Goal: Navigation & Orientation: Find specific page/section

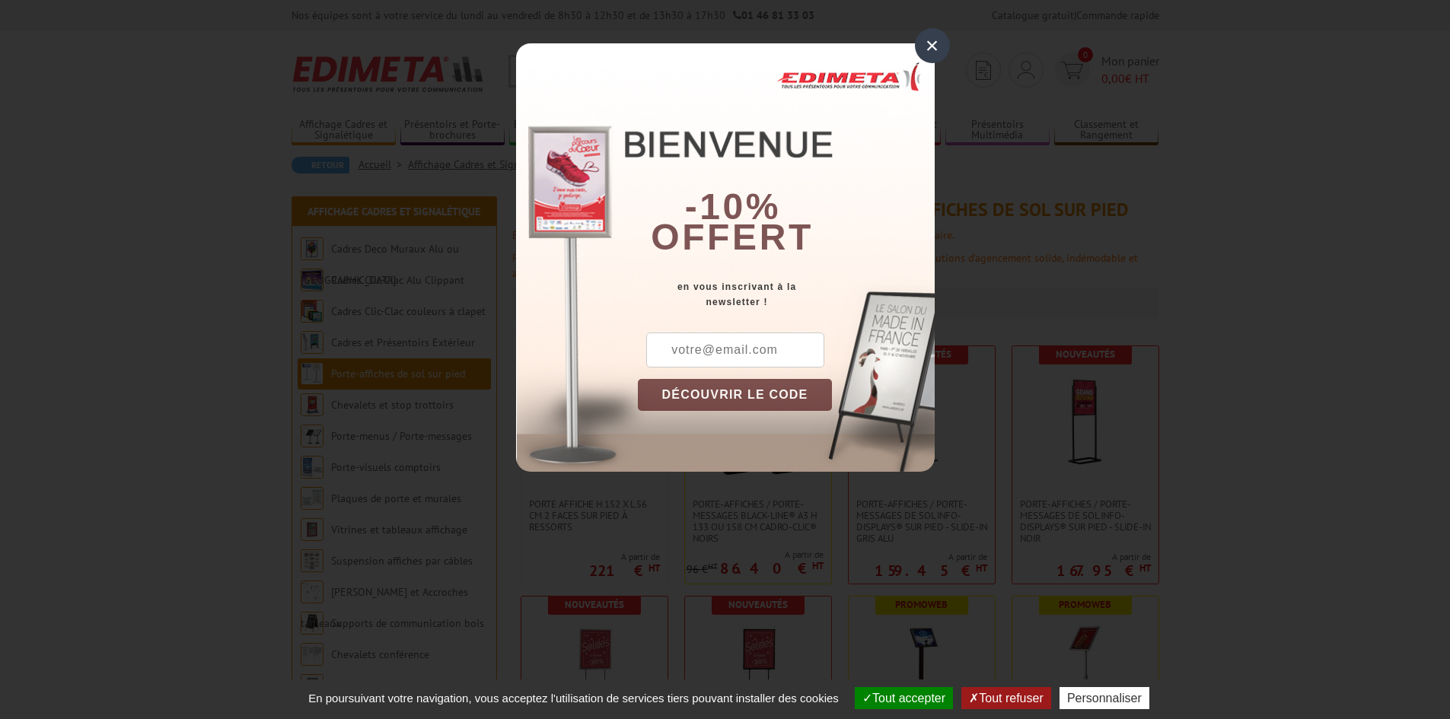
click at [935, 40] on div "×" at bounding box center [932, 45] width 35 height 35
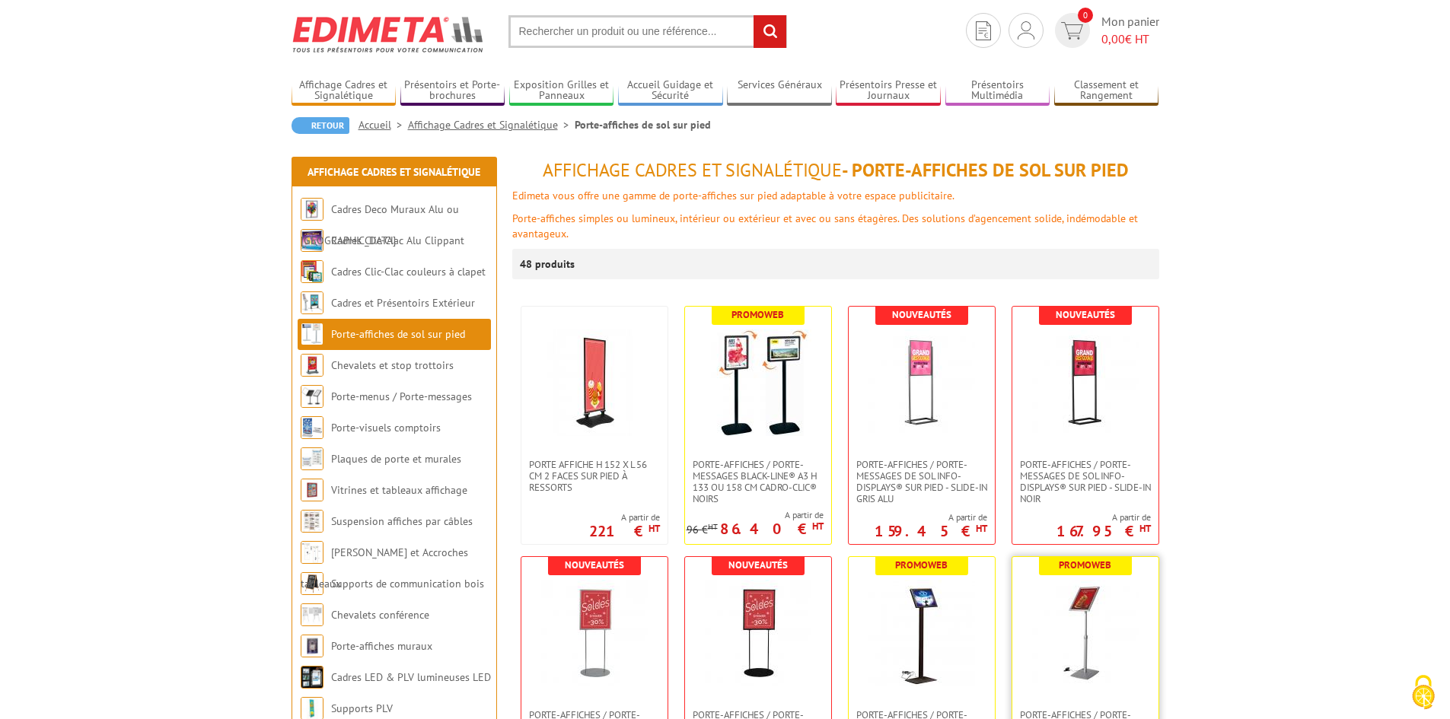
scroll to position [39, 0]
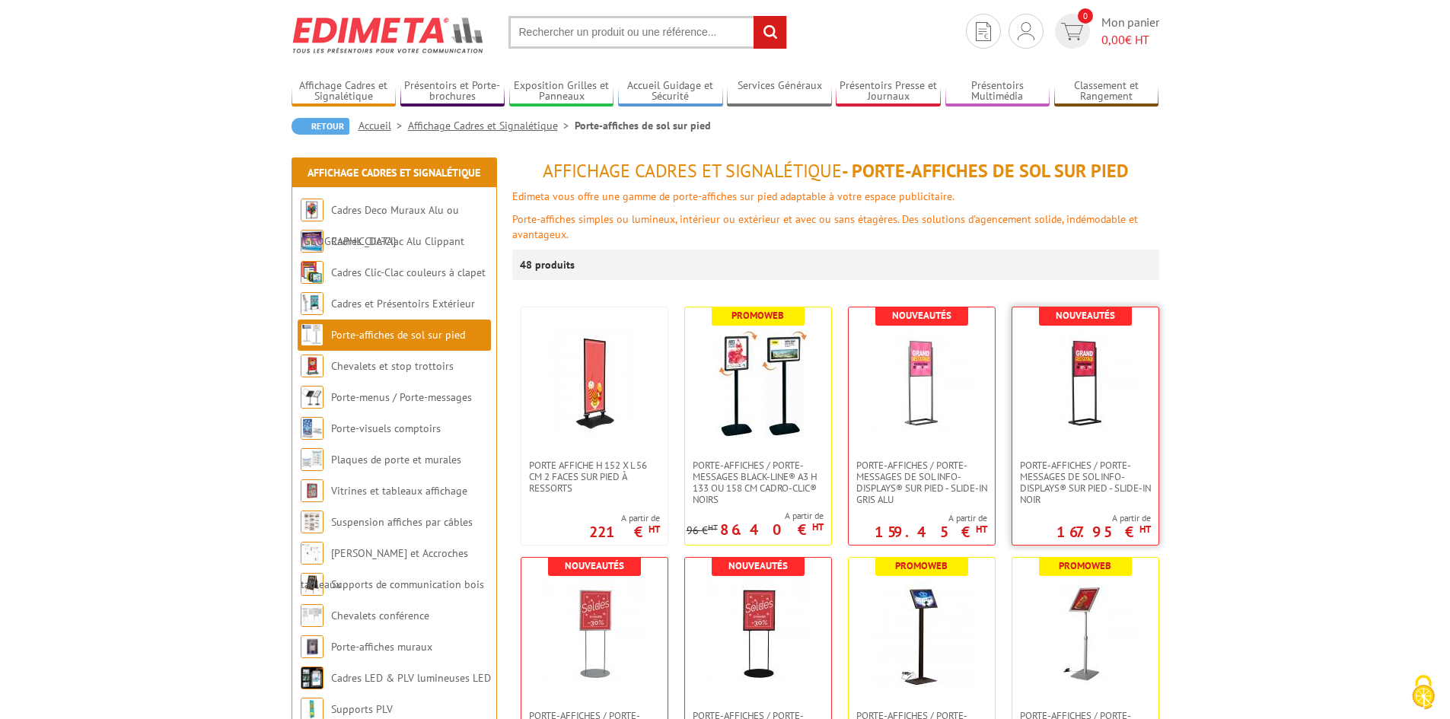
click at [1084, 421] on img at bounding box center [1085, 383] width 107 height 107
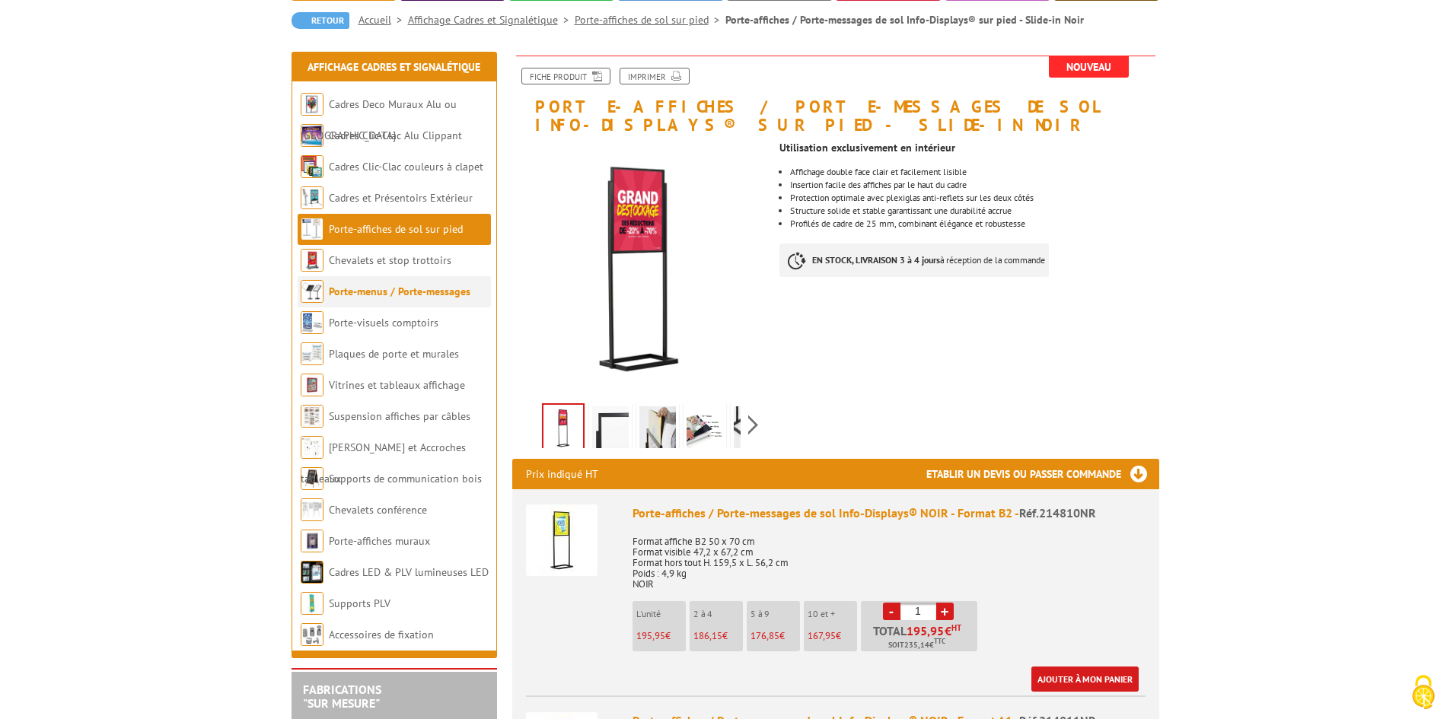
scroll to position [146, 0]
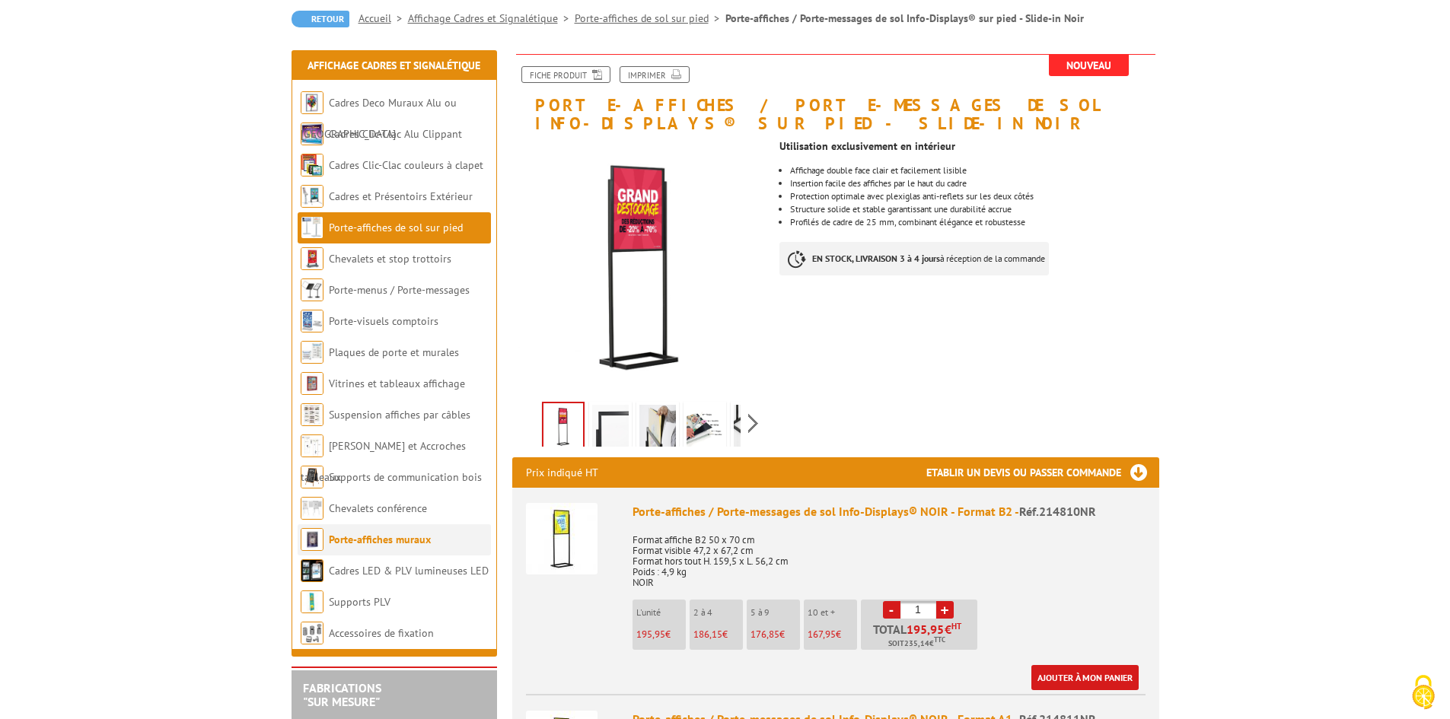
click at [343, 534] on link "Porte-affiches muraux" at bounding box center [380, 540] width 102 height 14
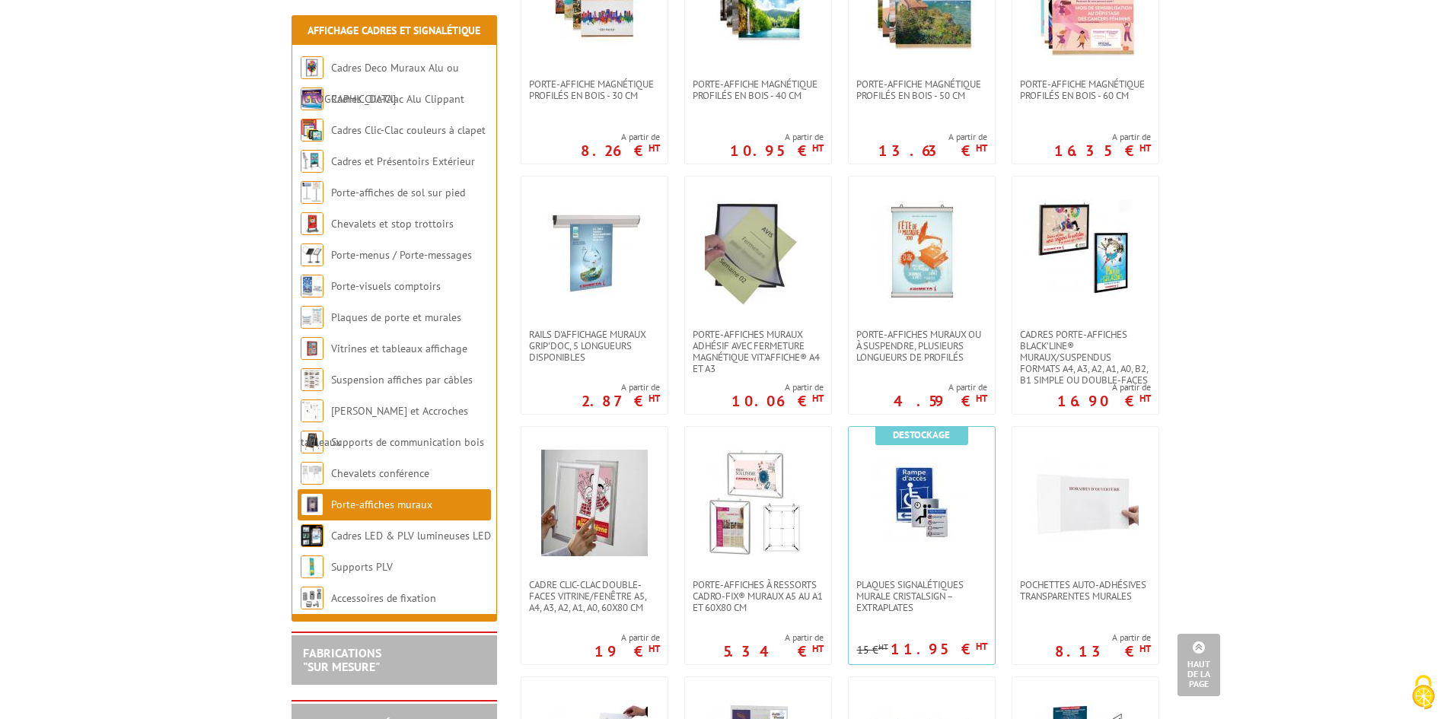
scroll to position [407, 0]
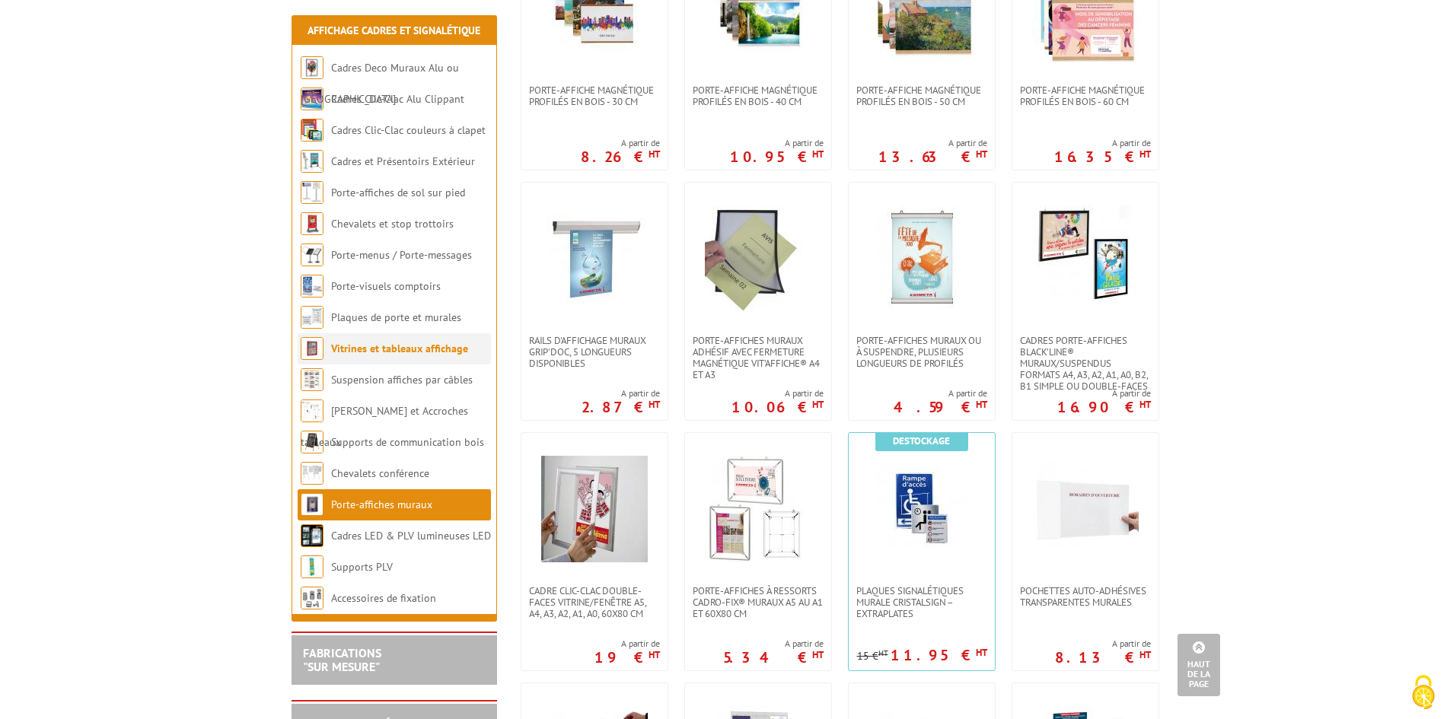
click at [355, 353] on link "Vitrines et tableaux affichage" at bounding box center [399, 349] width 137 height 14
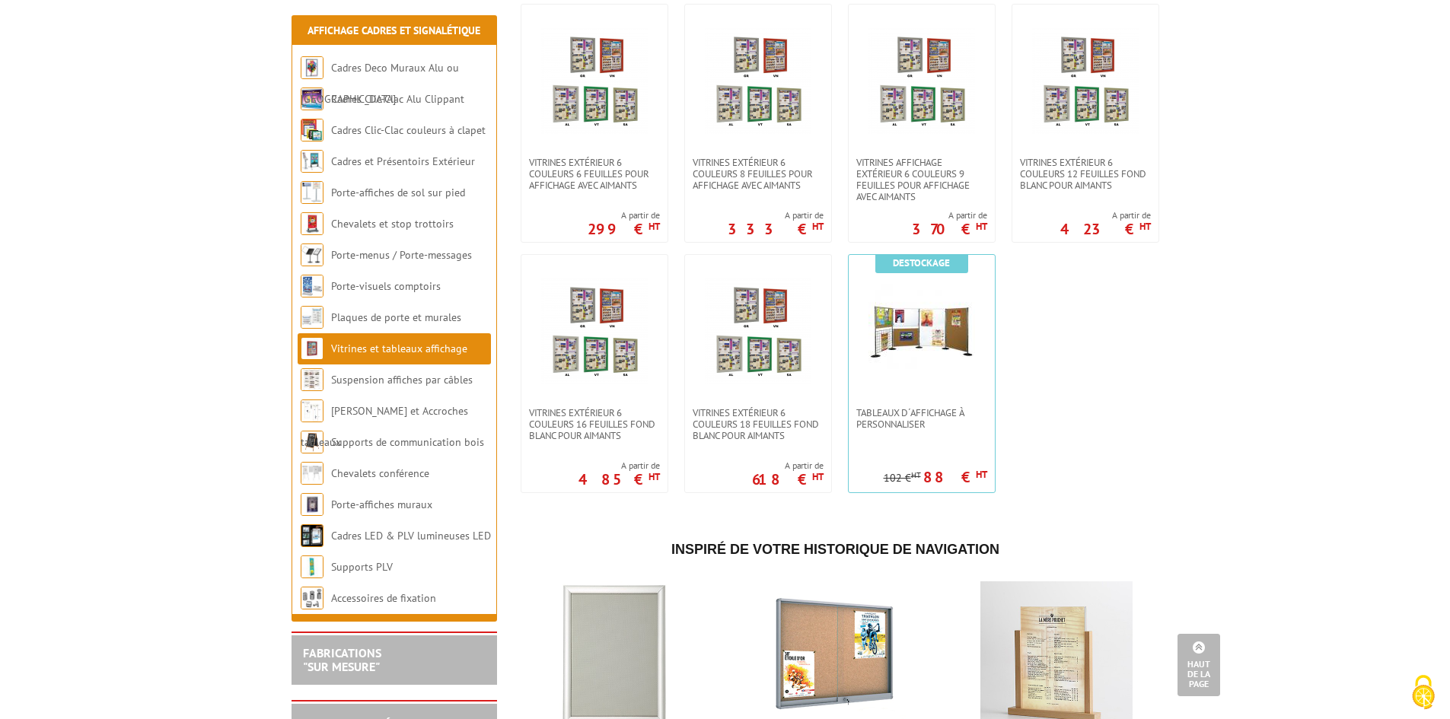
scroll to position [1322, 0]
click at [896, 350] on img at bounding box center [922, 330] width 107 height 107
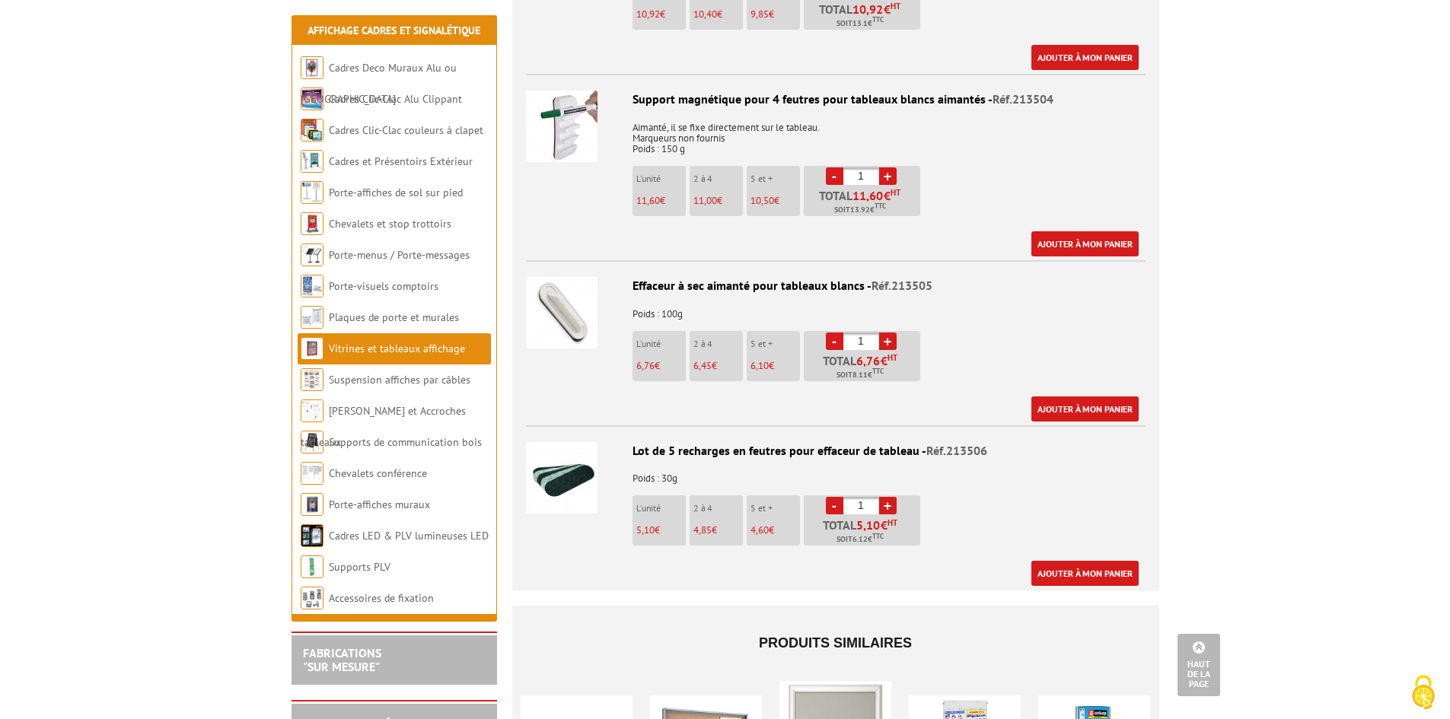
scroll to position [5165, 0]
click at [388, 173] on li "Cadres et Présentoirs Extérieur" at bounding box center [394, 161] width 193 height 31
click at [384, 164] on link "Cadres et Présentoirs Extérieur" at bounding box center [401, 162] width 144 height 14
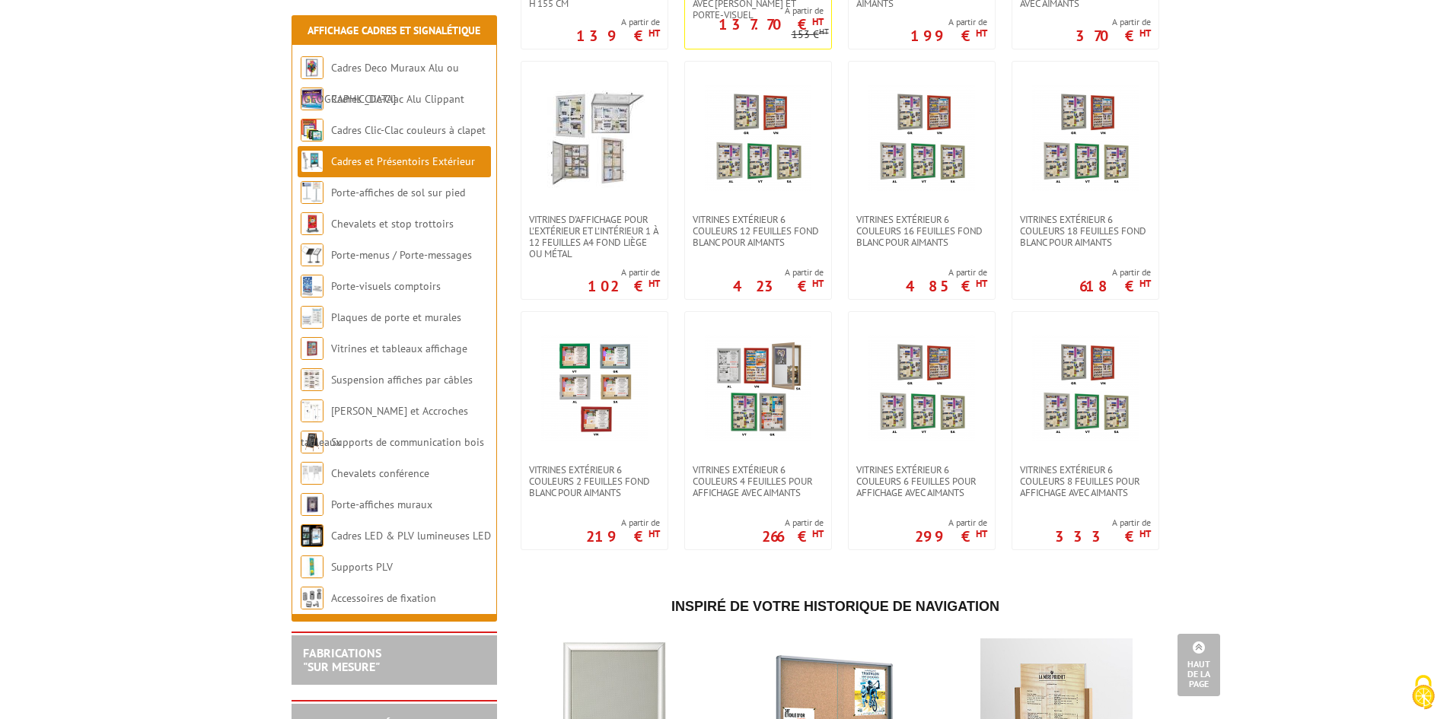
scroll to position [1038, 0]
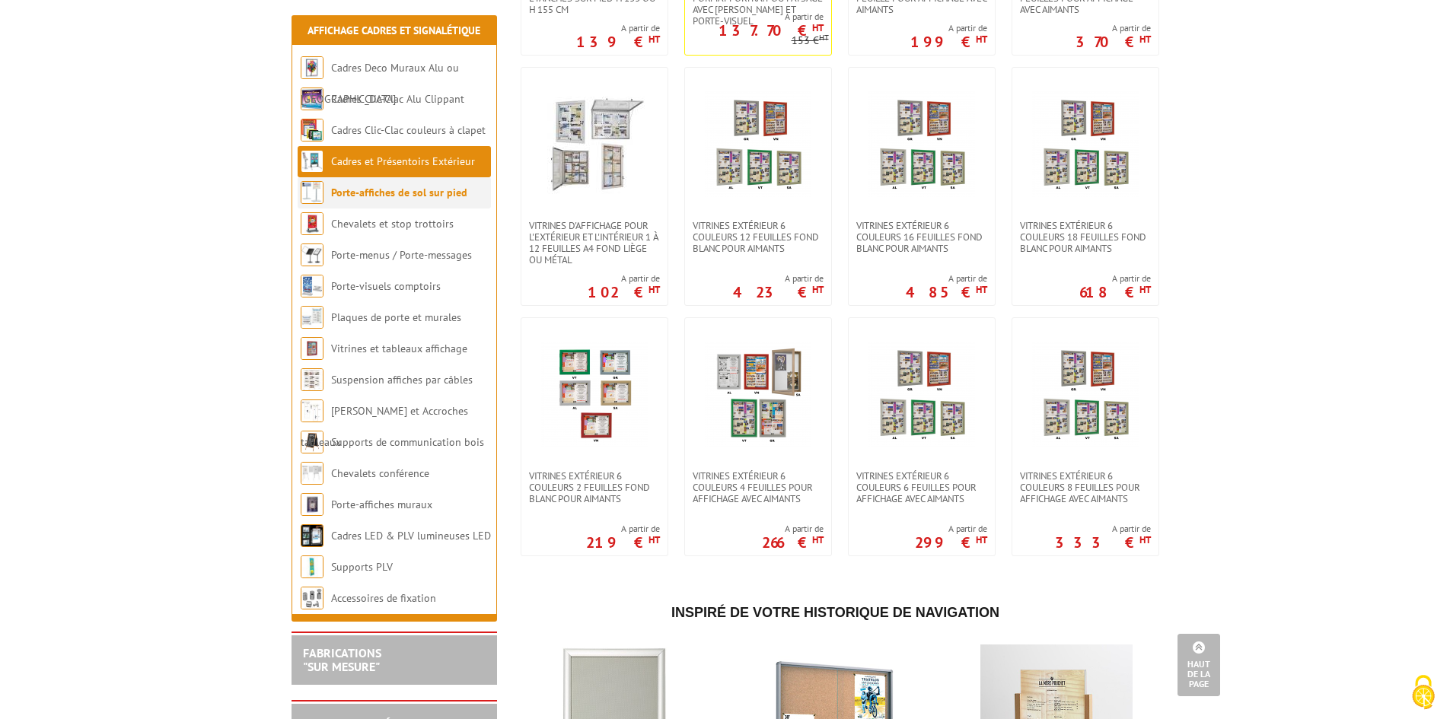
click at [340, 192] on link "Porte-affiches de sol sur pied" at bounding box center [399, 193] width 136 height 14
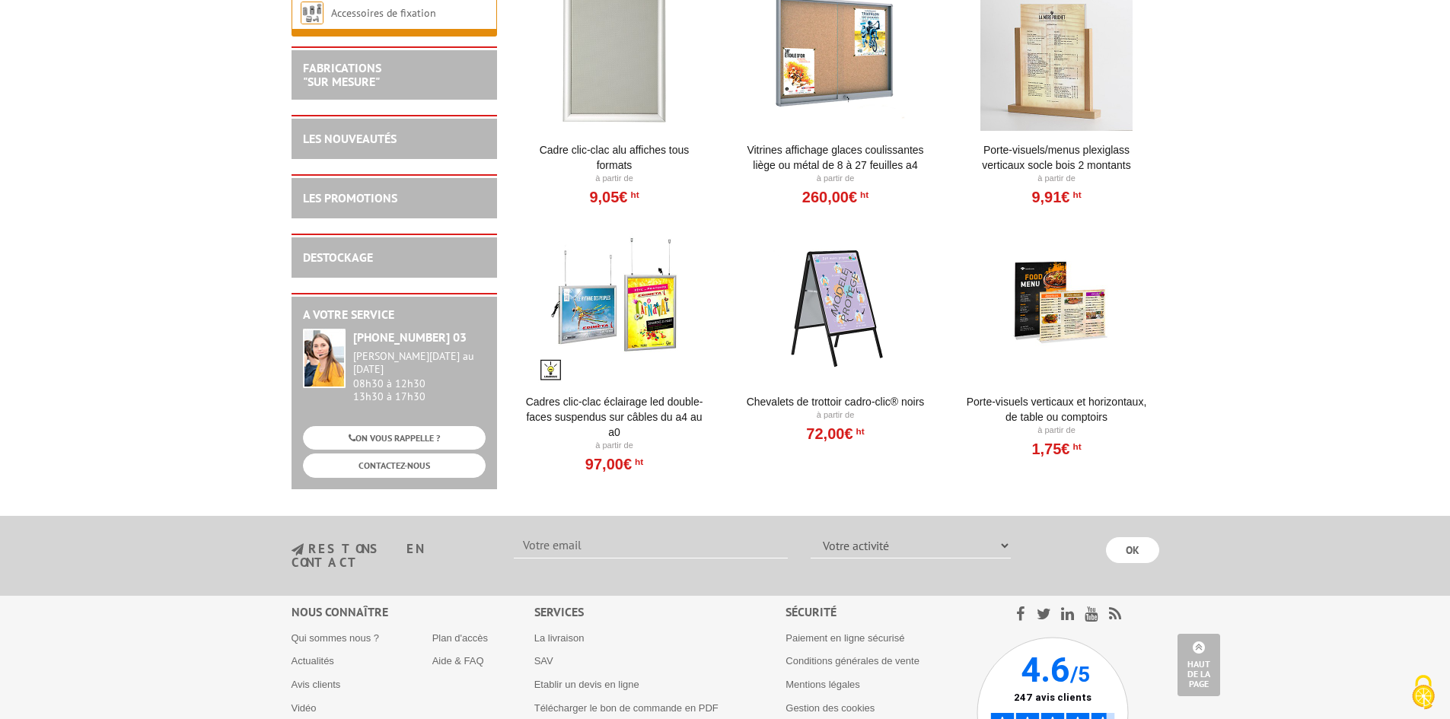
scroll to position [3452, 0]
